Goal: Information Seeking & Learning: Learn about a topic

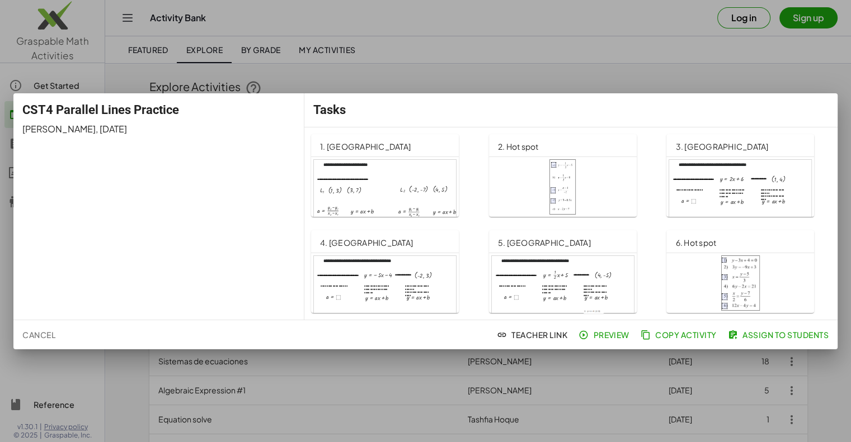
click at [609, 174] on div at bounding box center [563, 187] width 130 height 56
click at [378, 192] on div at bounding box center [385, 200] width 142 height 81
click at [689, 186] on div at bounding box center [740, 200] width 142 height 81
click at [421, 275] on div at bounding box center [385, 296] width 142 height 81
click at [566, 271] on div at bounding box center [563, 296] width 142 height 81
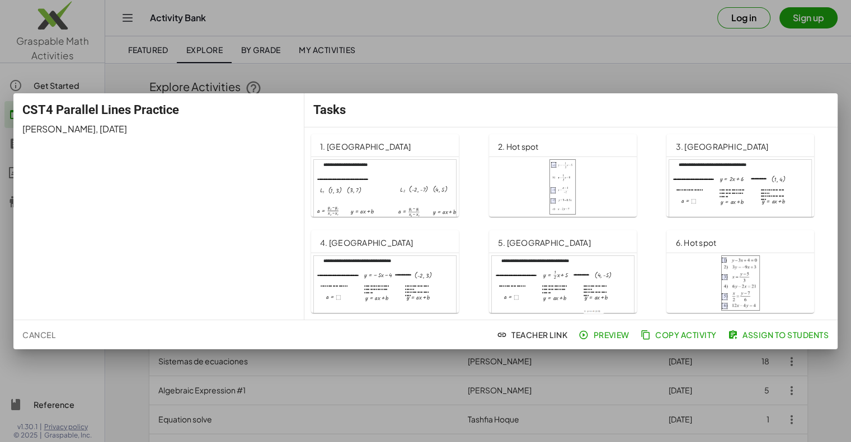
click at [743, 272] on img at bounding box center [740, 284] width 39 height 56
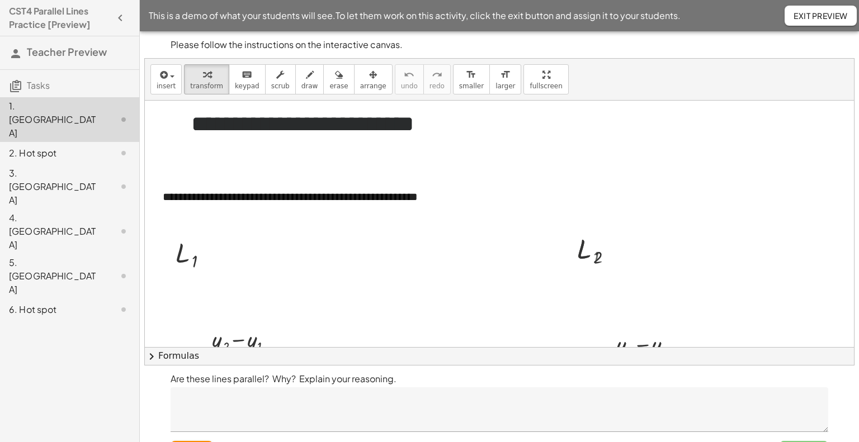
click at [294, 228] on div at bounding box center [294, 228] width 0 height 0
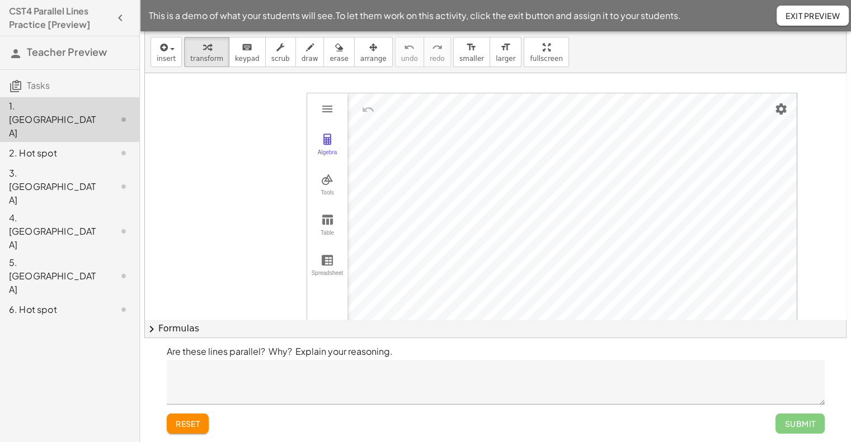
scroll to position [520, 0]
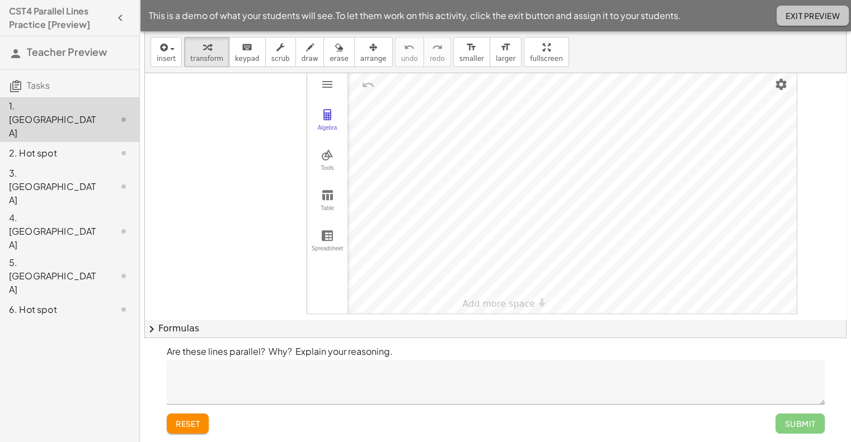
click at [827, 11] on span "Exit Preview" at bounding box center [812, 16] width 54 height 10
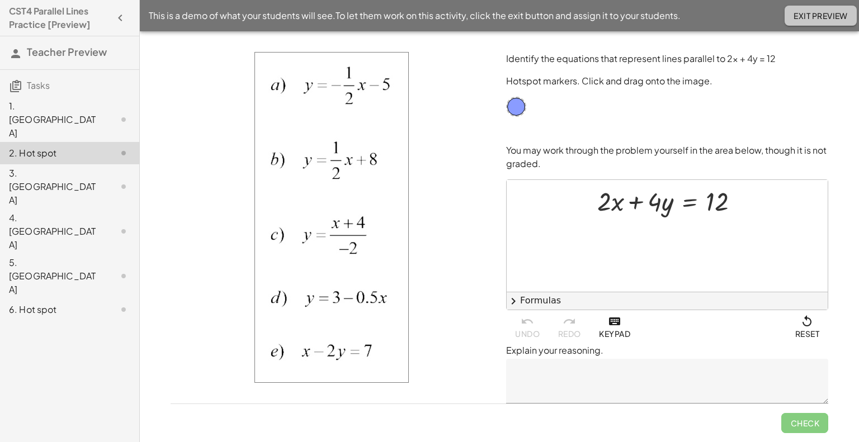
click at [819, 20] on span "Exit Preview" at bounding box center [821, 16] width 54 height 10
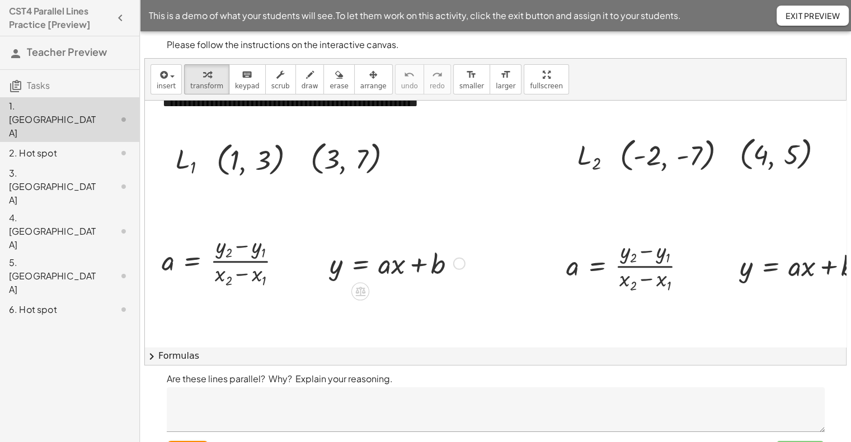
scroll to position [36, 0]
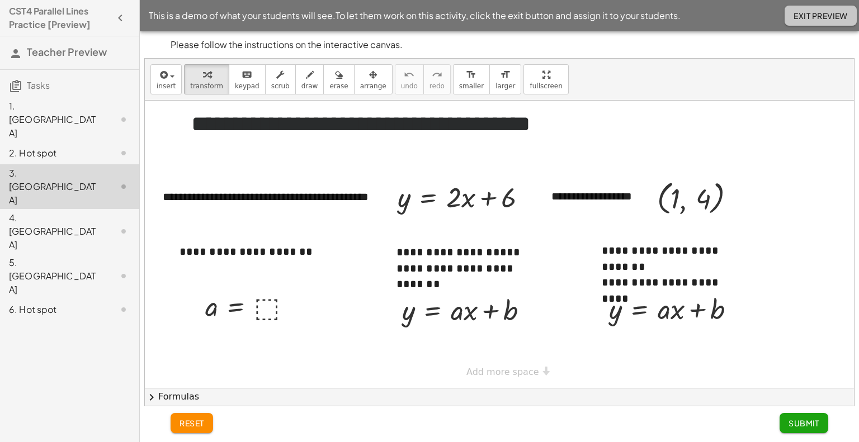
click at [795, 15] on span "Exit Preview" at bounding box center [821, 16] width 54 height 10
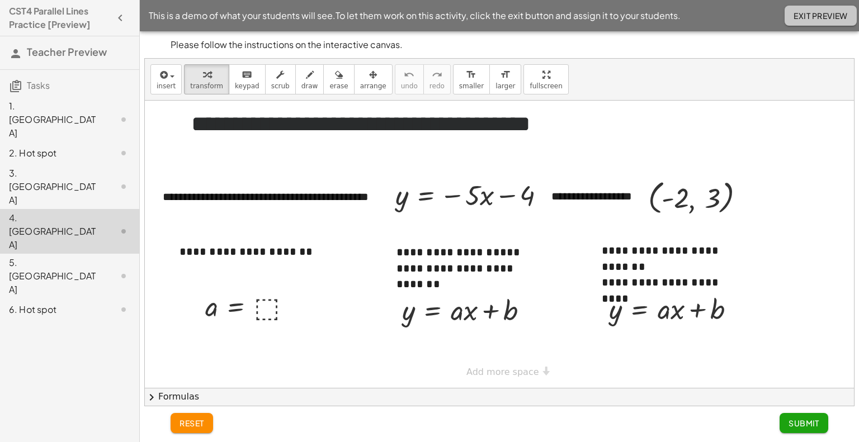
click at [795, 13] on span "Exit Preview" at bounding box center [821, 16] width 54 height 10
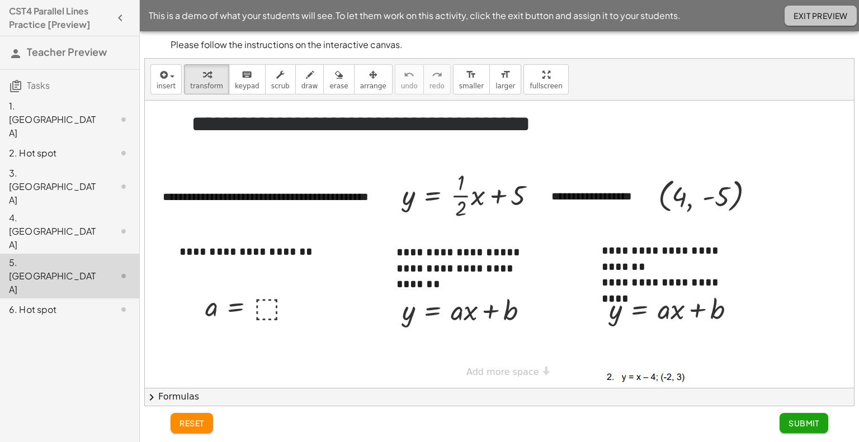
click at [813, 22] on button "Exit Preview" at bounding box center [821, 16] width 72 height 20
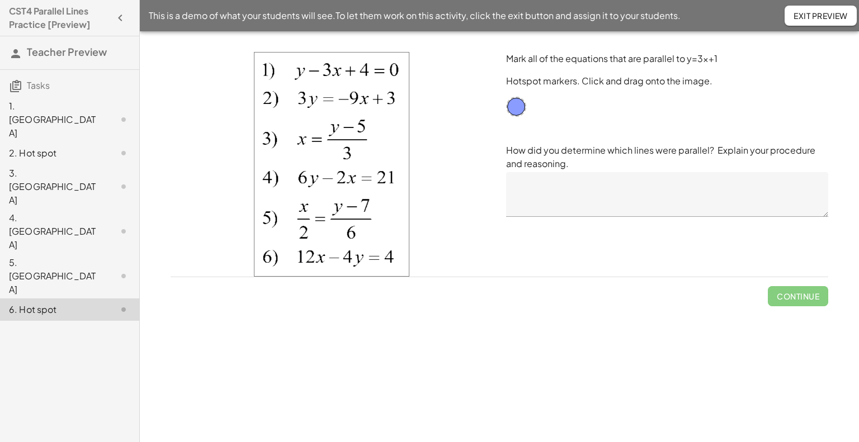
click at [810, 21] on button "Exit Preview" at bounding box center [821, 16] width 72 height 20
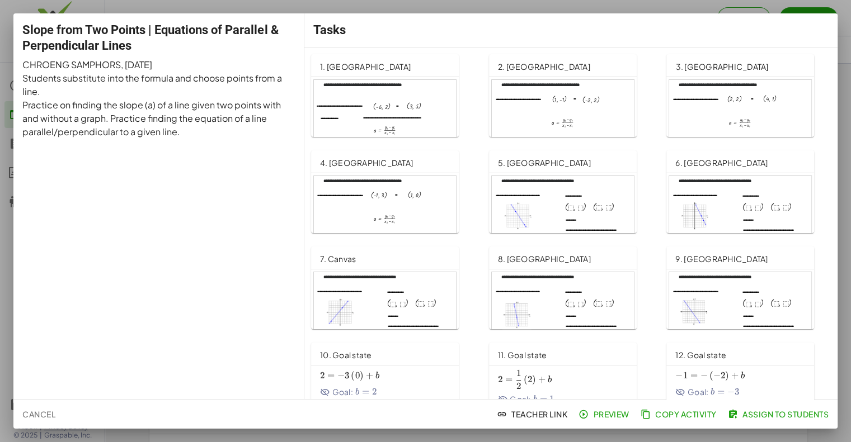
click at [584, 116] on div at bounding box center [563, 120] width 142 height 81
click at [576, 203] on div at bounding box center [563, 216] width 142 height 81
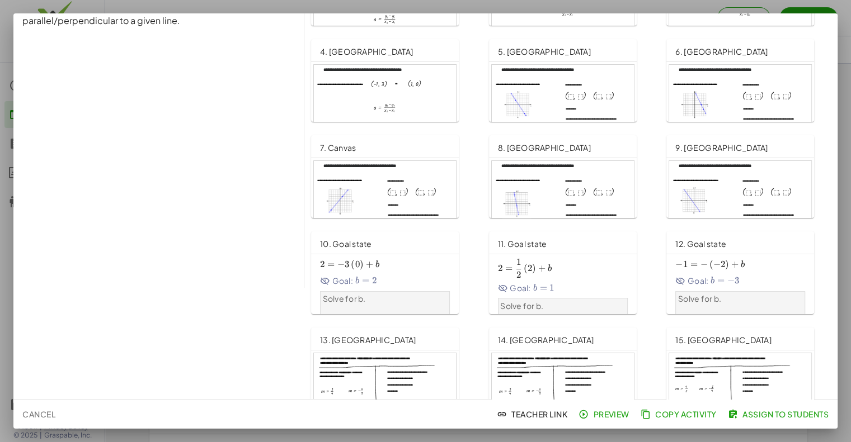
scroll to position [113, 0]
click at [409, 279] on div "Goal: b = 2 b=2 b = 2" at bounding box center [385, 280] width 130 height 12
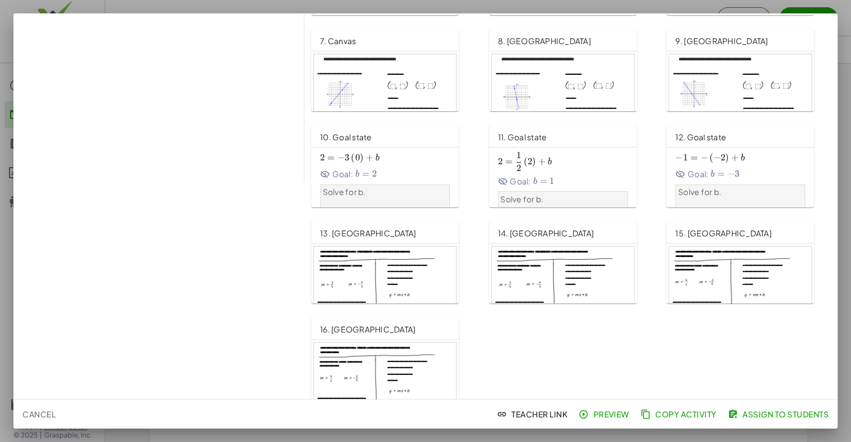
scroll to position [225, 0]
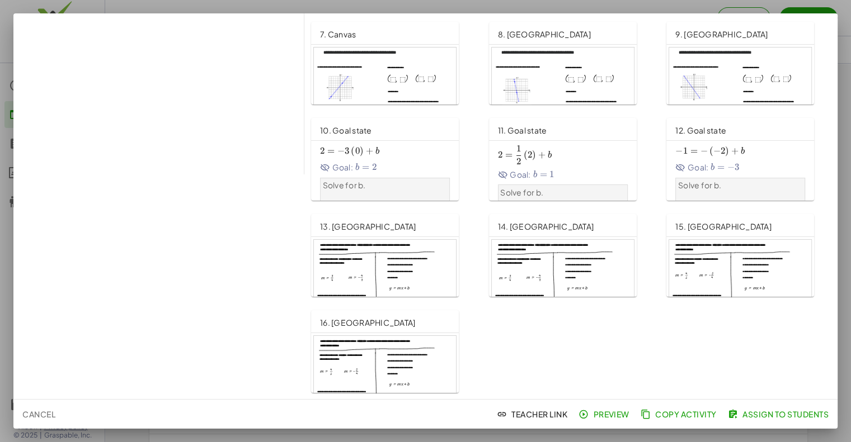
click at [404, 265] on div at bounding box center [385, 280] width 142 height 81
click at [429, 352] on div at bounding box center [385, 376] width 142 height 81
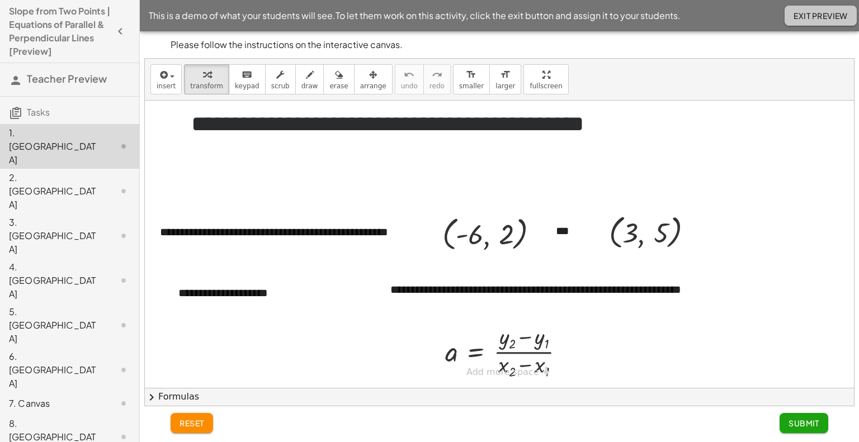
click at [815, 18] on span "Exit Preview" at bounding box center [821, 16] width 54 height 10
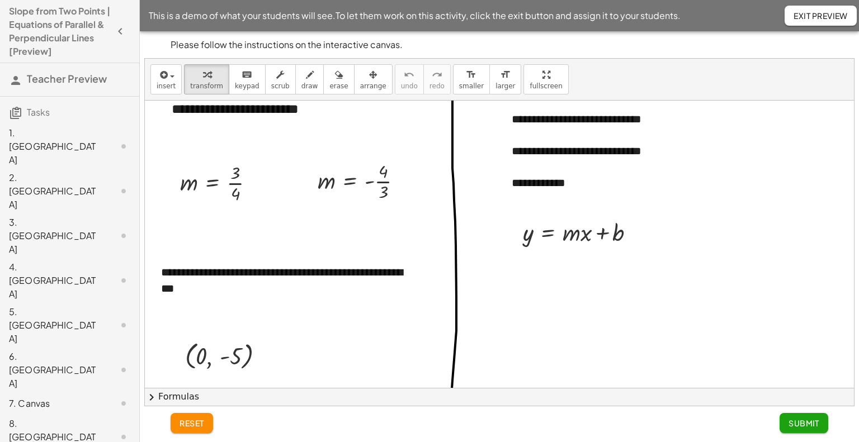
scroll to position [184, 0]
